Goal: Navigation & Orientation: Find specific page/section

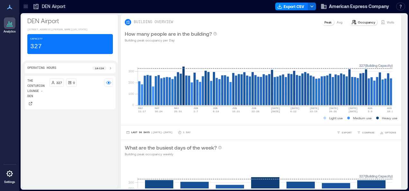
click at [29, 6] on icon at bounding box center [25, 6] width 6 height 6
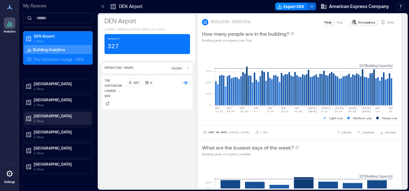
click at [51, 119] on p "1 Floor" at bounding box center [61, 120] width 54 height 5
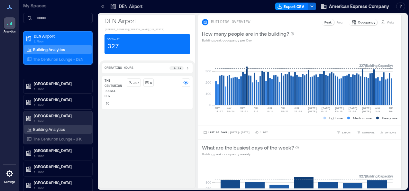
click at [57, 129] on p "Building Analytics" at bounding box center [49, 129] width 32 height 5
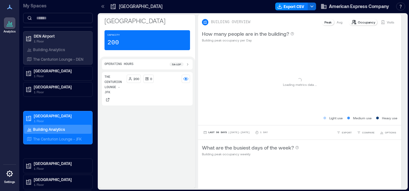
click at [102, 8] on icon at bounding box center [103, 6] width 6 height 6
